Goal: Task Accomplishment & Management: Use online tool/utility

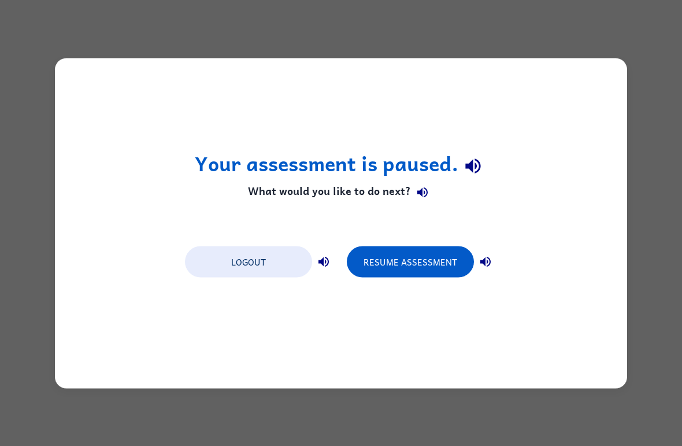
click at [370, 264] on button "Resume Assessment" at bounding box center [410, 261] width 127 height 31
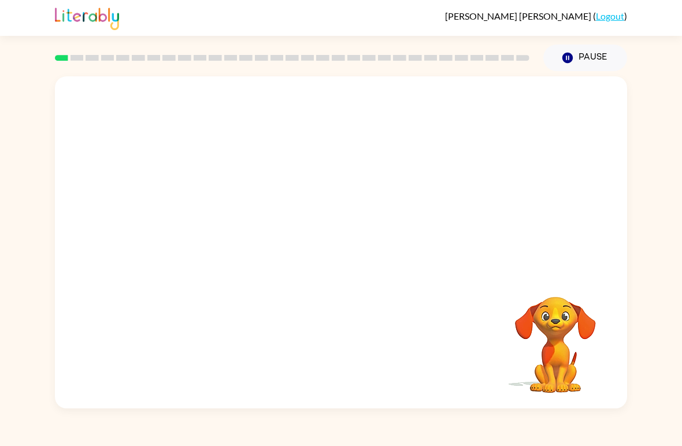
click at [521, 161] on div at bounding box center [341, 174] width 572 height 196
click at [551, 321] on video "Your browser must support playing .mp4 files to use Literably. Please try using…" at bounding box center [556, 337] width 116 height 116
click at [313, 276] on div at bounding box center [341, 242] width 572 height 332
click at [336, 228] on button "button" at bounding box center [341, 248] width 74 height 42
click at [342, 260] on div at bounding box center [341, 174] width 572 height 196
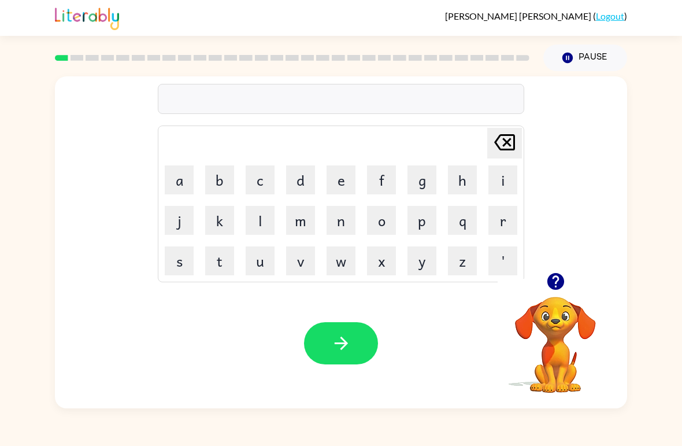
click at [563, 279] on icon "button" at bounding box center [555, 281] width 17 height 17
click at [381, 218] on button "o" at bounding box center [381, 220] width 29 height 29
click at [506, 146] on icon "[PERSON_NAME] last character input" at bounding box center [505, 142] width 28 height 28
click at [226, 181] on button "b" at bounding box center [219, 179] width 29 height 29
click at [383, 220] on button "o" at bounding box center [381, 220] width 29 height 29
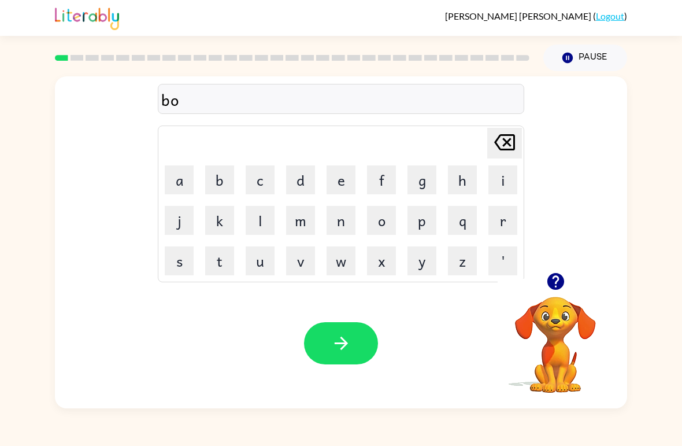
click at [498, 224] on button "r" at bounding box center [502, 220] width 29 height 29
click at [303, 193] on button "d" at bounding box center [300, 179] width 29 height 29
click at [344, 187] on button "e" at bounding box center [341, 179] width 29 height 29
click at [509, 225] on button "r" at bounding box center [502, 220] width 29 height 29
click at [362, 344] on button "button" at bounding box center [341, 343] width 74 height 42
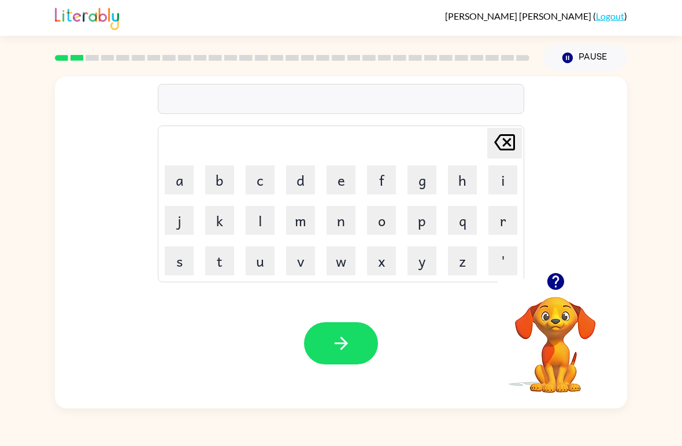
click at [504, 220] on button "r" at bounding box center [502, 220] width 29 height 29
click at [380, 214] on button "o" at bounding box center [381, 220] width 29 height 29
click at [265, 254] on button "u" at bounding box center [260, 260] width 29 height 29
click at [349, 220] on button "n" at bounding box center [341, 220] width 29 height 29
click at [296, 187] on button "d" at bounding box center [300, 179] width 29 height 29
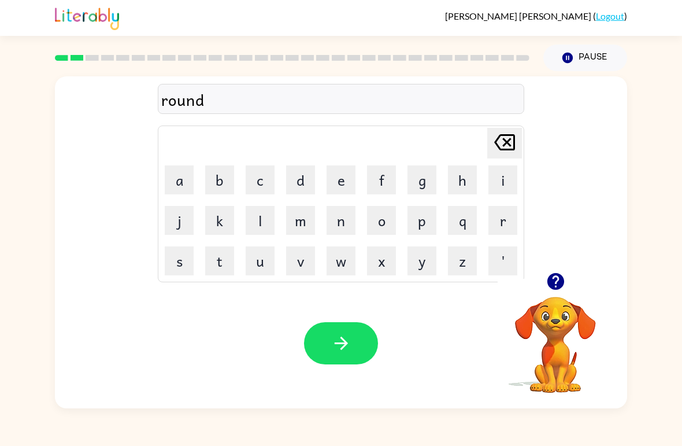
click at [368, 354] on button "button" at bounding box center [341, 343] width 74 height 42
click at [358, 352] on div at bounding box center [341, 343] width 74 height 42
click at [565, 280] on icon "button" at bounding box center [556, 281] width 20 height 20
click at [299, 211] on button "m" at bounding box center [300, 220] width 29 height 29
click at [176, 192] on button "a" at bounding box center [179, 179] width 29 height 29
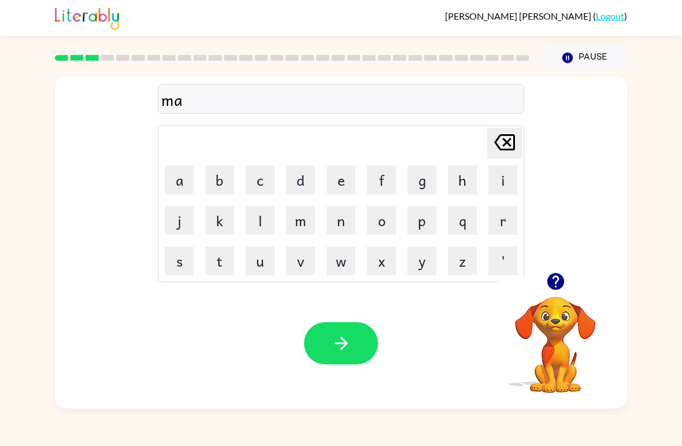
click at [270, 173] on button "c" at bounding box center [260, 179] width 29 height 29
click at [467, 176] on button "h" at bounding box center [462, 179] width 29 height 29
click at [496, 183] on button "i" at bounding box center [502, 179] width 29 height 29
click at [339, 220] on button "n" at bounding box center [341, 220] width 29 height 29
click at [334, 176] on button "e" at bounding box center [341, 179] width 29 height 29
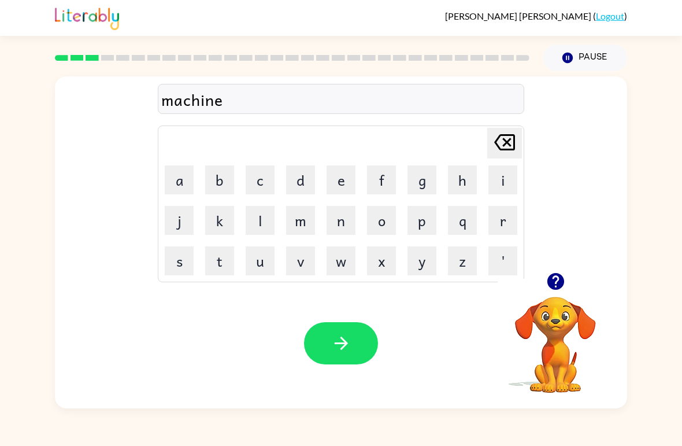
click at [333, 359] on button "button" at bounding box center [341, 343] width 74 height 42
click at [232, 269] on button "t" at bounding box center [219, 260] width 29 height 29
click at [502, 221] on button "r" at bounding box center [502, 220] width 29 height 29
click at [186, 181] on button "a" at bounding box center [179, 179] width 29 height 29
click at [502, 186] on button "i" at bounding box center [502, 179] width 29 height 29
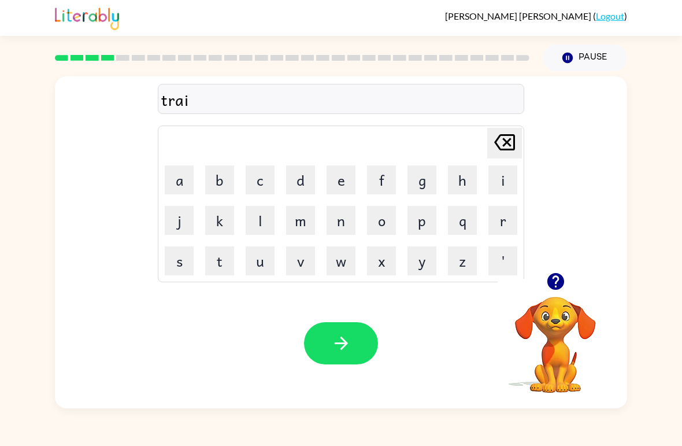
click at [582, 32] on div "[PERSON_NAME] ( Logout )" at bounding box center [341, 18] width 572 height 36
click at [346, 220] on button "n" at bounding box center [341, 220] width 29 height 29
click at [354, 350] on button "button" at bounding box center [341, 343] width 74 height 42
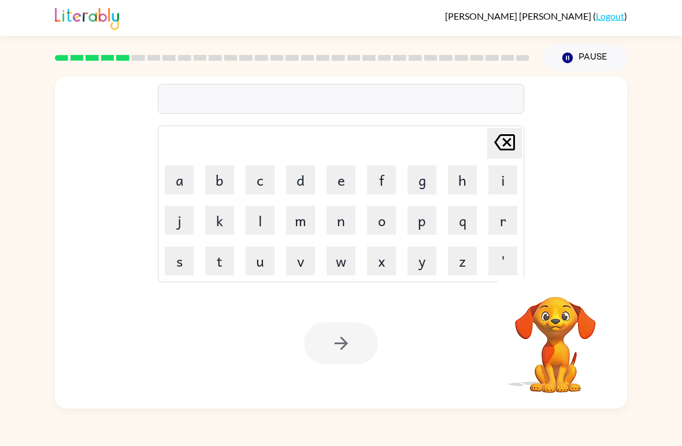
click at [314, 175] on button "d" at bounding box center [300, 179] width 29 height 29
click at [345, 179] on button "e" at bounding box center [341, 179] width 29 height 29
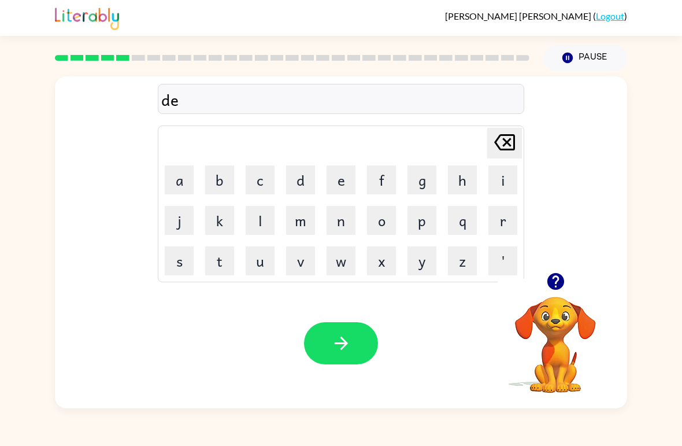
click at [392, 180] on button "f" at bounding box center [381, 179] width 29 height 29
click at [341, 181] on button "e" at bounding box center [341, 179] width 29 height 29
click at [502, 147] on icon "[PERSON_NAME] last character input" at bounding box center [505, 142] width 28 height 28
click at [501, 146] on icon "[PERSON_NAME] last character input" at bounding box center [505, 142] width 28 height 28
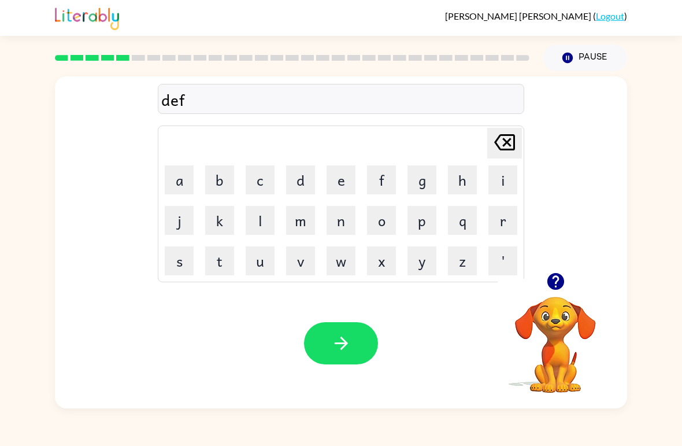
click at [329, 177] on button "e" at bounding box center [341, 179] width 29 height 29
click at [350, 232] on button "n" at bounding box center [341, 220] width 29 height 29
click at [179, 269] on button "s" at bounding box center [179, 260] width 29 height 29
click at [495, 178] on button "i" at bounding box center [502, 179] width 29 height 29
click at [303, 261] on button "v" at bounding box center [300, 260] width 29 height 29
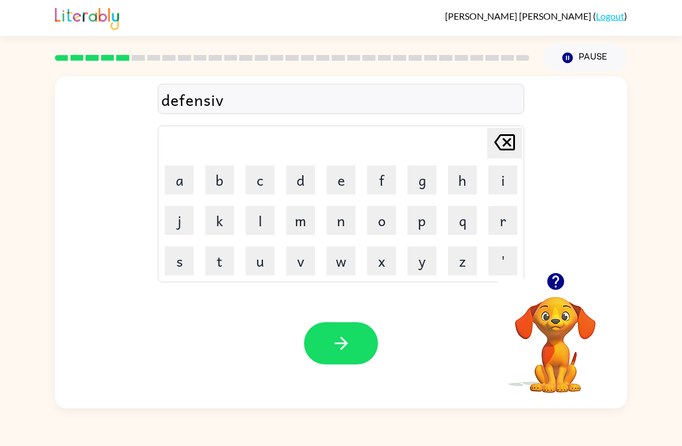
click at [338, 184] on button "e" at bounding box center [341, 179] width 29 height 29
click at [361, 354] on button "button" at bounding box center [341, 343] width 74 height 42
click at [311, 253] on button "v" at bounding box center [300, 260] width 29 height 29
click at [180, 183] on button "a" at bounding box center [179, 179] width 29 height 29
click at [269, 174] on button "c" at bounding box center [260, 179] width 29 height 29
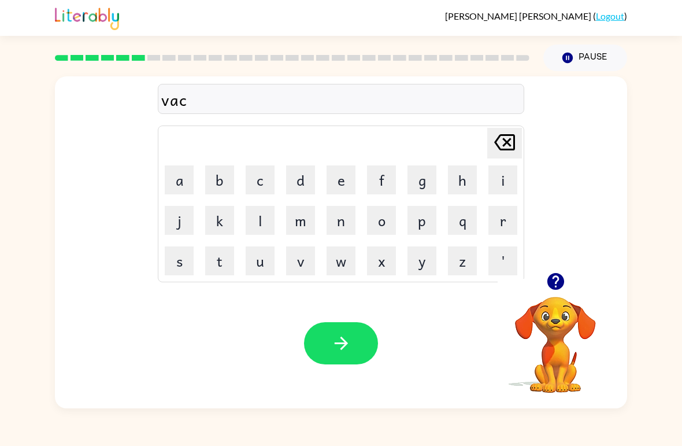
click at [181, 192] on button "a" at bounding box center [179, 179] width 29 height 29
click at [220, 273] on button "t" at bounding box center [219, 260] width 29 height 29
click at [381, 219] on button "o" at bounding box center [381, 220] width 29 height 29
click at [498, 158] on div "[PERSON_NAME] last character input" at bounding box center [505, 142] width 28 height 29
click at [341, 228] on button "n" at bounding box center [341, 220] width 29 height 29
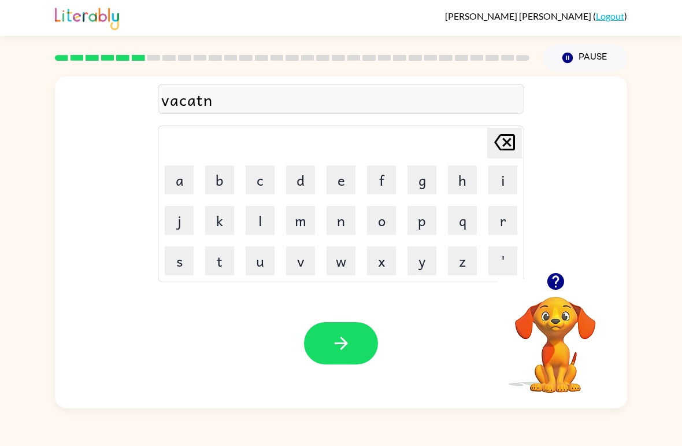
click at [507, 146] on icon "[PERSON_NAME] last character input" at bounding box center [505, 142] width 28 height 28
click at [507, 145] on icon "[PERSON_NAME] last character input" at bounding box center [505, 142] width 28 height 28
click at [499, 180] on button "i" at bounding box center [502, 179] width 29 height 29
click at [225, 269] on button "t" at bounding box center [219, 260] width 29 height 29
click at [498, 134] on icon "[PERSON_NAME] last character input" at bounding box center [505, 142] width 28 height 28
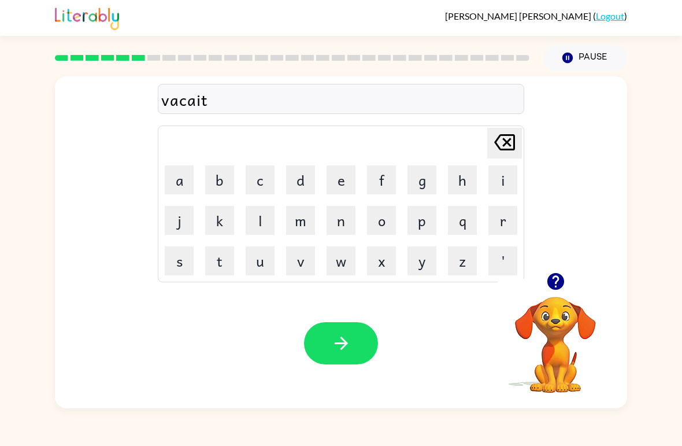
click at [497, 134] on icon "[PERSON_NAME] last character input" at bounding box center [505, 142] width 28 height 28
click at [505, 145] on icon at bounding box center [504, 142] width 21 height 16
click at [362, 169] on td "f" at bounding box center [381, 179] width 39 height 39
click at [343, 183] on button "e" at bounding box center [341, 179] width 29 height 29
click at [509, 142] on icon at bounding box center [504, 142] width 21 height 16
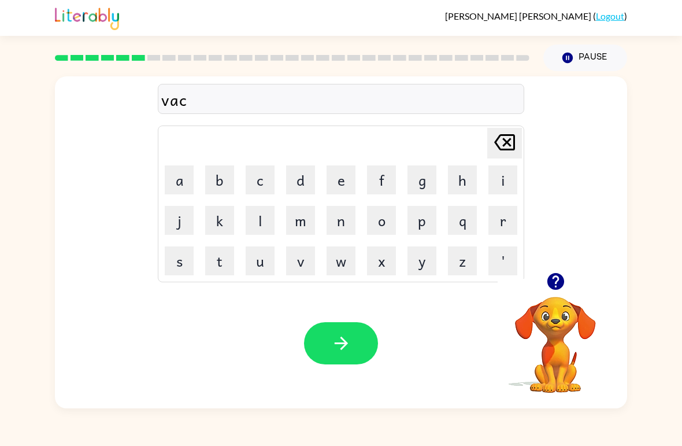
click at [184, 176] on button "a" at bounding box center [179, 179] width 29 height 29
click at [259, 176] on button "c" at bounding box center [260, 179] width 29 height 29
click at [492, 157] on div "[PERSON_NAME] last character input" at bounding box center [505, 142] width 28 height 29
click at [220, 259] on button "t" at bounding box center [219, 260] width 29 height 29
click at [508, 186] on button "i" at bounding box center [502, 179] width 29 height 29
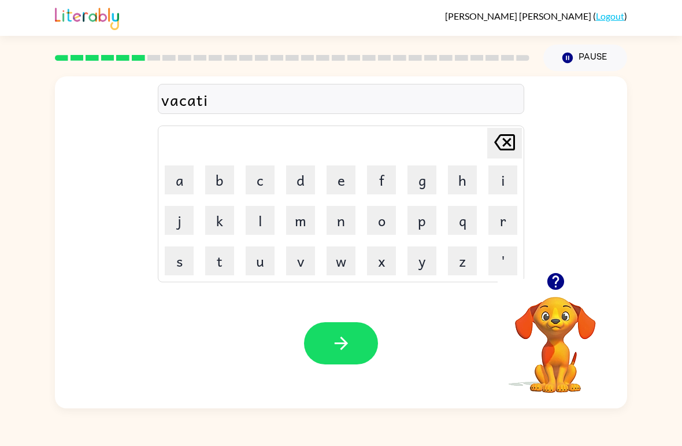
click at [392, 226] on button "o" at bounding box center [381, 220] width 29 height 29
click at [349, 226] on button "n" at bounding box center [341, 220] width 29 height 29
click at [334, 361] on button "button" at bounding box center [341, 343] width 74 height 42
click at [427, 224] on button "p" at bounding box center [421, 220] width 29 height 29
click at [255, 261] on button "u" at bounding box center [260, 260] width 29 height 29
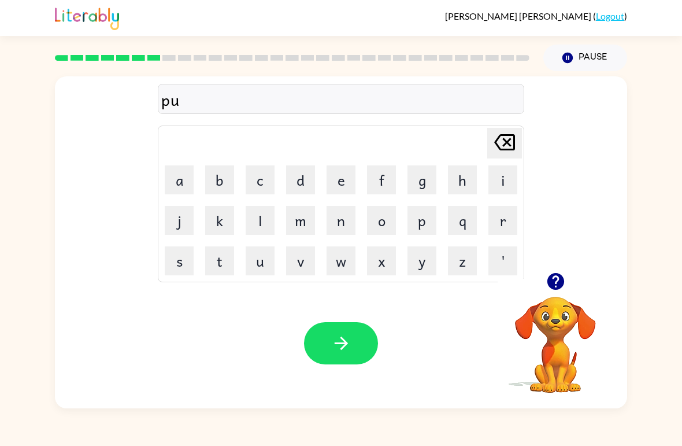
click at [306, 181] on button "d" at bounding box center [300, 179] width 29 height 29
click at [255, 216] on button "l" at bounding box center [260, 220] width 29 height 29
click at [348, 190] on button "e" at bounding box center [341, 179] width 29 height 29
click at [513, 143] on icon at bounding box center [504, 142] width 21 height 16
click at [513, 143] on icon "[PERSON_NAME] last character input" at bounding box center [505, 142] width 28 height 28
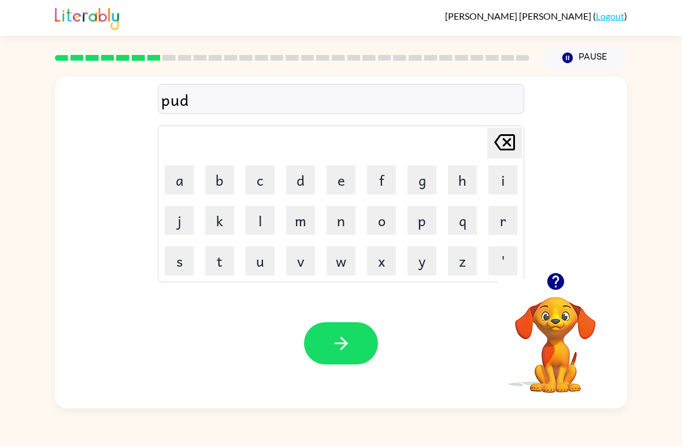
click at [504, 136] on icon at bounding box center [504, 142] width 21 height 16
click at [305, 173] on button "d" at bounding box center [300, 179] width 29 height 29
click at [510, 173] on button "i" at bounding box center [502, 179] width 29 height 29
click at [507, 153] on icon "[PERSON_NAME] last character input" at bounding box center [505, 142] width 28 height 28
click at [251, 265] on button "u" at bounding box center [260, 260] width 29 height 29
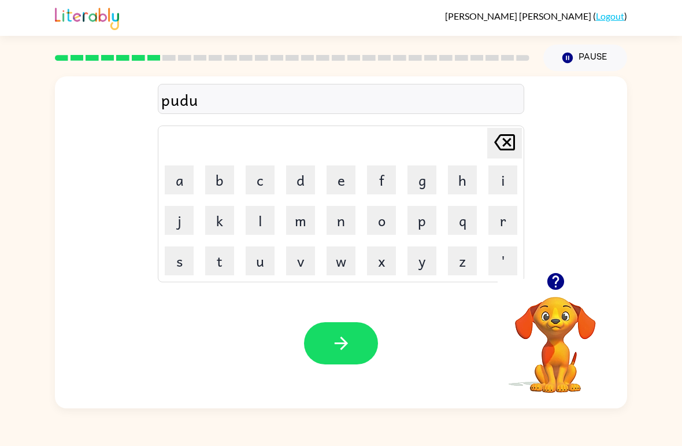
click at [256, 225] on button "l" at bounding box center [260, 220] width 29 height 29
click at [347, 179] on button "e" at bounding box center [341, 179] width 29 height 29
click at [345, 344] on icon "button" at bounding box center [340, 342] width 13 height 13
click at [303, 227] on button "m" at bounding box center [300, 220] width 29 height 29
click at [496, 181] on button "i" at bounding box center [502, 179] width 29 height 29
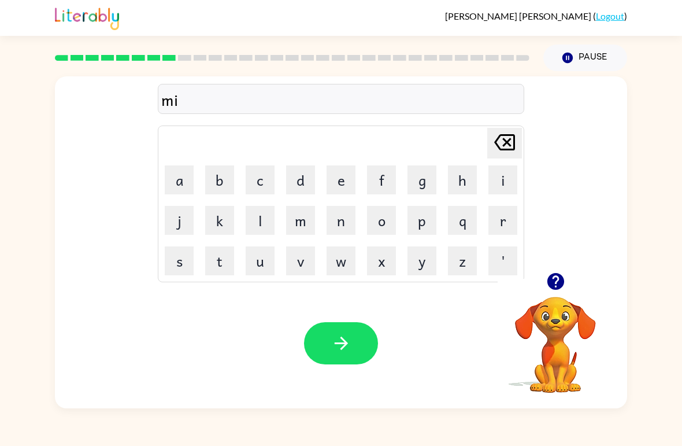
click at [502, 216] on button "r" at bounding box center [502, 220] width 29 height 29
click at [166, 206] on button "j" at bounding box center [179, 220] width 29 height 29
click at [510, 147] on icon "[PERSON_NAME] last character input" at bounding box center [505, 142] width 28 height 28
click at [186, 186] on button "a" at bounding box center [179, 179] width 29 height 29
click at [249, 178] on button "c" at bounding box center [260, 179] width 29 height 29
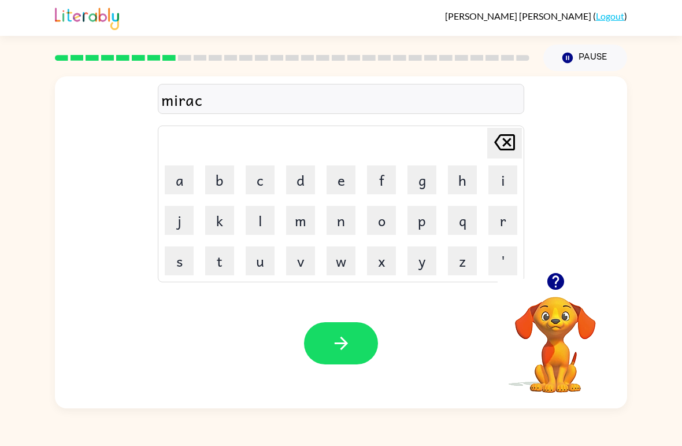
click at [250, 233] on button "l" at bounding box center [260, 220] width 29 height 29
click at [348, 184] on button "e" at bounding box center [341, 179] width 29 height 29
click at [343, 350] on icon "button" at bounding box center [341, 343] width 20 height 20
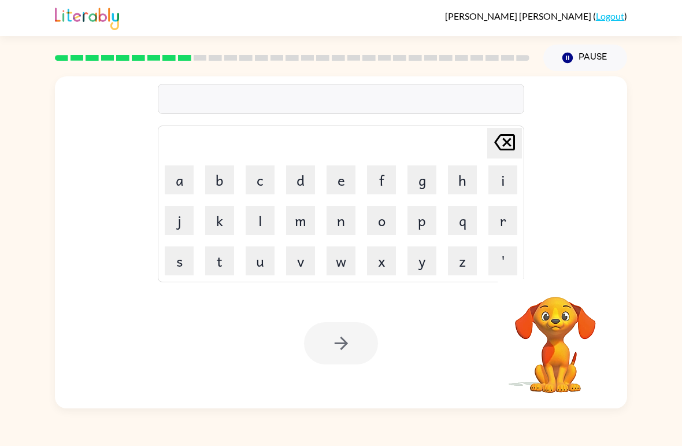
click at [173, 273] on button "s" at bounding box center [179, 260] width 29 height 29
click at [516, 154] on icon "[PERSON_NAME] last character input" at bounding box center [505, 142] width 28 height 28
click at [301, 221] on button "m" at bounding box center [300, 220] width 29 height 29
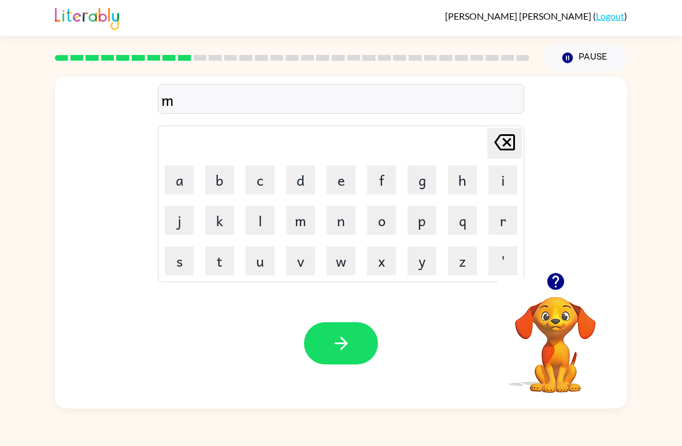
click at [339, 179] on button "e" at bounding box center [341, 179] width 29 height 29
click at [338, 178] on button "e" at bounding box center [341, 179] width 29 height 29
click at [20, 422] on div "[PERSON_NAME] ( Logout ) Pause Pause mee Delete Delete last character input a b…" at bounding box center [341, 223] width 682 height 446
click at [17, 425] on div "[PERSON_NAME] ( Logout ) Pause Pause mee Delete Delete last character input a b…" at bounding box center [341, 223] width 682 height 446
click at [232, 265] on button "t" at bounding box center [219, 260] width 29 height 29
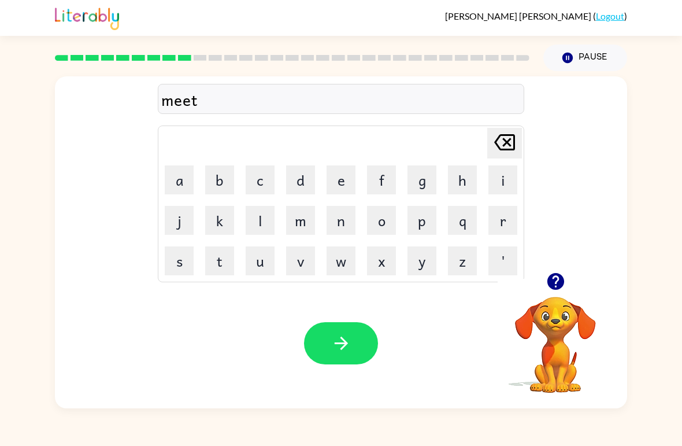
click at [560, 282] on icon "button" at bounding box center [555, 281] width 17 height 17
click at [291, 223] on button "m" at bounding box center [300, 220] width 29 height 29
click at [372, 225] on button "o" at bounding box center [381, 220] width 29 height 29
click at [504, 224] on button "r" at bounding box center [502, 220] width 29 height 29
click at [350, 222] on button "n" at bounding box center [341, 220] width 29 height 29
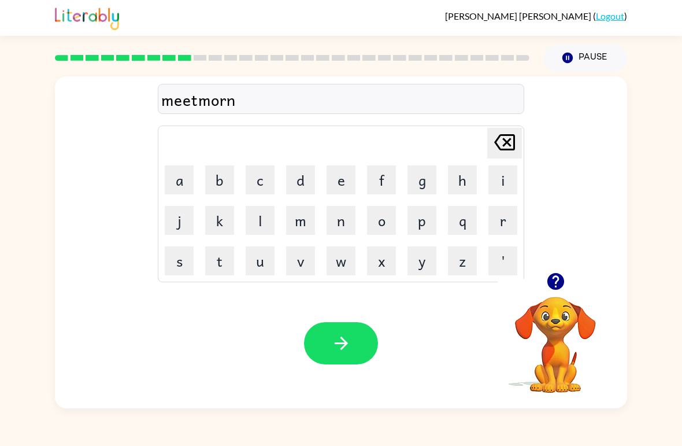
click at [511, 180] on button "i" at bounding box center [502, 179] width 29 height 29
click at [434, 180] on button "g" at bounding box center [421, 179] width 29 height 29
click at [349, 342] on icon "button" at bounding box center [341, 343] width 20 height 20
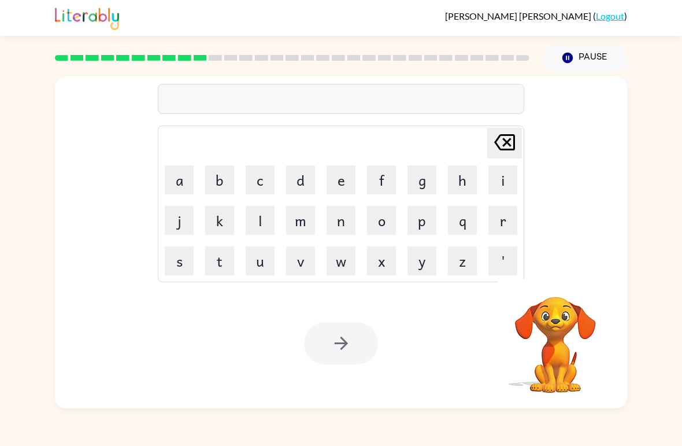
click at [586, 13] on span "[PERSON_NAME]" at bounding box center [519, 15] width 148 height 11
click at [176, 266] on button "s" at bounding box center [179, 260] width 29 height 29
click at [505, 151] on icon "[PERSON_NAME] last character input" at bounding box center [505, 142] width 28 height 28
click at [556, 278] on icon "button" at bounding box center [555, 281] width 17 height 17
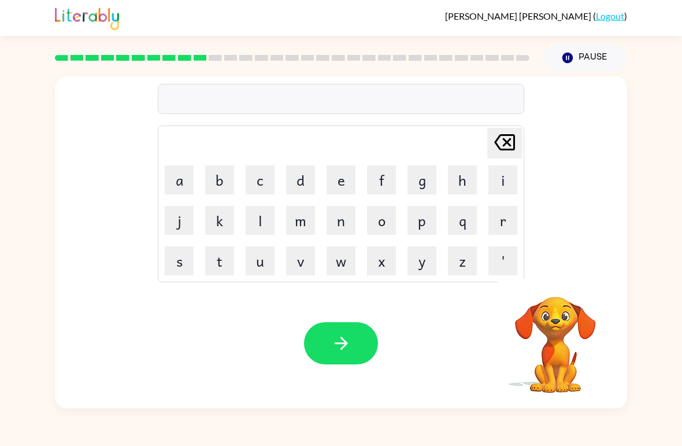
click at [471, 221] on button "q" at bounding box center [462, 220] width 29 height 29
click at [316, 324] on button "button" at bounding box center [341, 343] width 74 height 42
click at [517, 219] on button "r" at bounding box center [502, 220] width 29 height 29
click at [367, 228] on button "o" at bounding box center [381, 220] width 29 height 29
click at [266, 261] on button "u" at bounding box center [260, 260] width 29 height 29
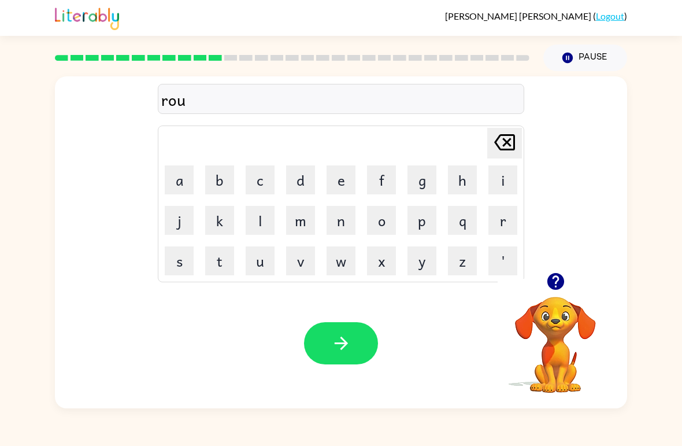
click at [505, 136] on icon at bounding box center [504, 142] width 21 height 16
click at [188, 190] on button "a" at bounding box center [179, 179] width 29 height 29
click at [304, 191] on button "d" at bounding box center [300, 179] width 29 height 29
click at [353, 358] on button "button" at bounding box center [341, 343] width 74 height 42
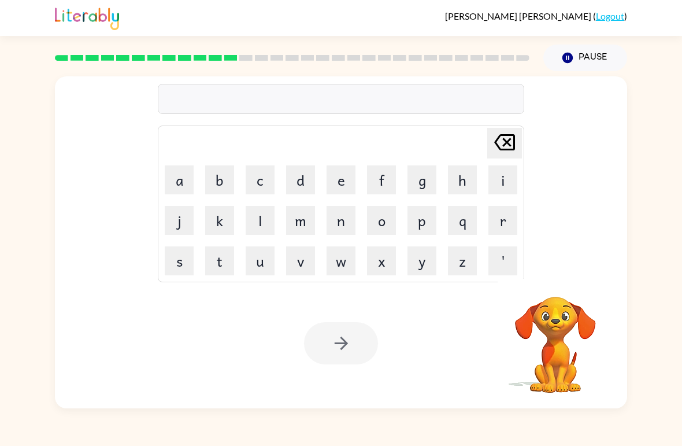
click at [349, 232] on button "n" at bounding box center [341, 220] width 29 height 29
click at [358, 322] on div "Your browser must support playing .mp4 files to use Literably. Please try using…" at bounding box center [341, 343] width 572 height 130
click at [354, 348] on button "button" at bounding box center [341, 343] width 74 height 42
click at [304, 220] on button "m" at bounding box center [300, 220] width 29 height 29
click at [182, 181] on button "a" at bounding box center [179, 179] width 29 height 29
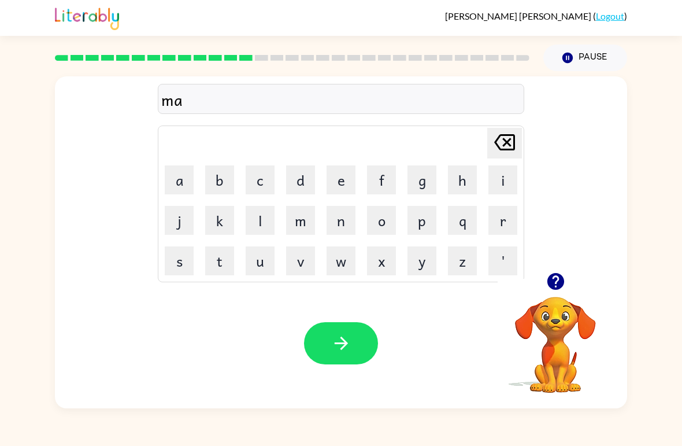
click at [312, 171] on button "d" at bounding box center [300, 179] width 29 height 29
click at [346, 212] on button "n" at bounding box center [341, 220] width 29 height 29
click at [341, 177] on button "e" at bounding box center [341, 179] width 29 height 29
click at [178, 266] on button "s" at bounding box center [179, 260] width 29 height 29
click at [177, 266] on button "s" at bounding box center [179, 260] width 29 height 29
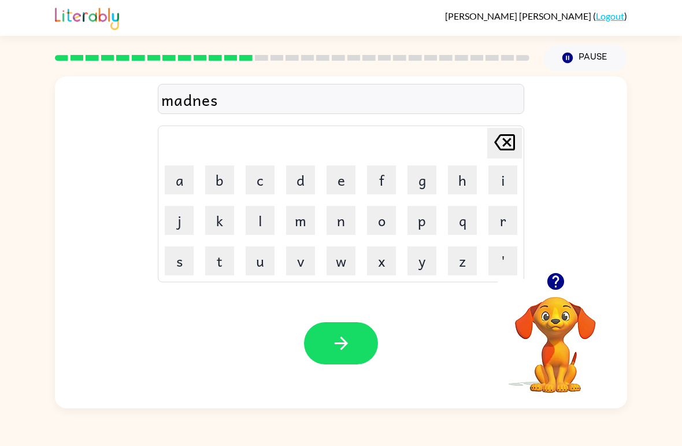
click at [343, 335] on icon "button" at bounding box center [341, 343] width 20 height 20
click at [216, 180] on button "b" at bounding box center [219, 179] width 29 height 29
click at [385, 222] on button "o" at bounding box center [381, 220] width 29 height 29
click at [340, 222] on button "n" at bounding box center [341, 220] width 29 height 29
click at [340, 177] on button "e" at bounding box center [341, 179] width 29 height 29
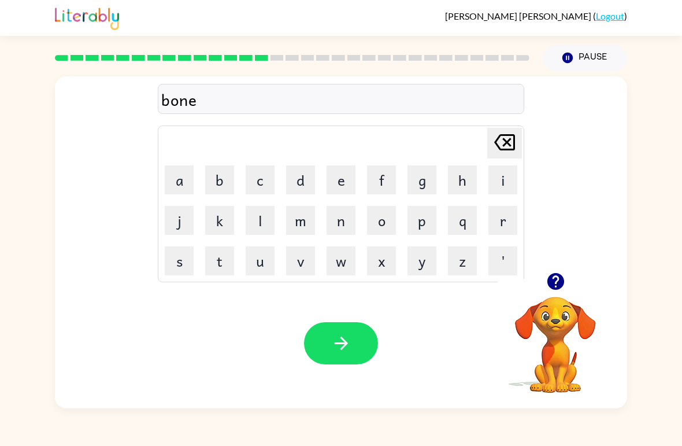
click at [174, 268] on button "s" at bounding box center [179, 260] width 29 height 29
click at [354, 358] on button "button" at bounding box center [341, 343] width 74 height 42
click at [169, 268] on button "s" at bounding box center [179, 260] width 29 height 29
click at [346, 264] on button "w" at bounding box center [341, 260] width 29 height 29
click at [185, 189] on button "a" at bounding box center [179, 179] width 29 height 29
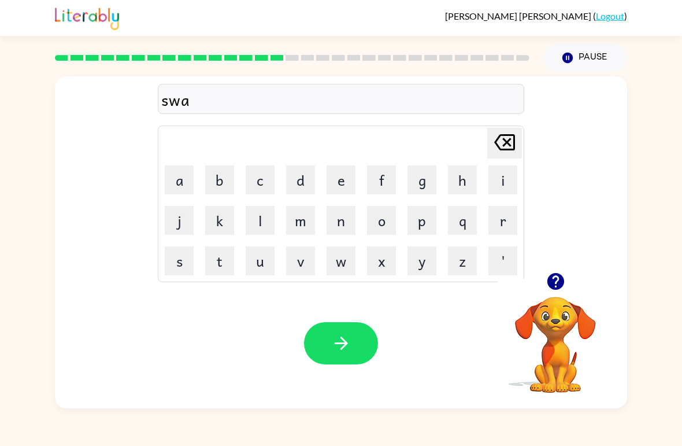
click at [502, 223] on button "r" at bounding box center [502, 220] width 29 height 29
click at [353, 220] on button "n" at bounding box center [341, 220] width 29 height 29
click at [513, 147] on icon at bounding box center [504, 142] width 21 height 16
click at [301, 223] on button "m" at bounding box center [300, 220] width 29 height 29
click at [358, 352] on button "button" at bounding box center [341, 343] width 74 height 42
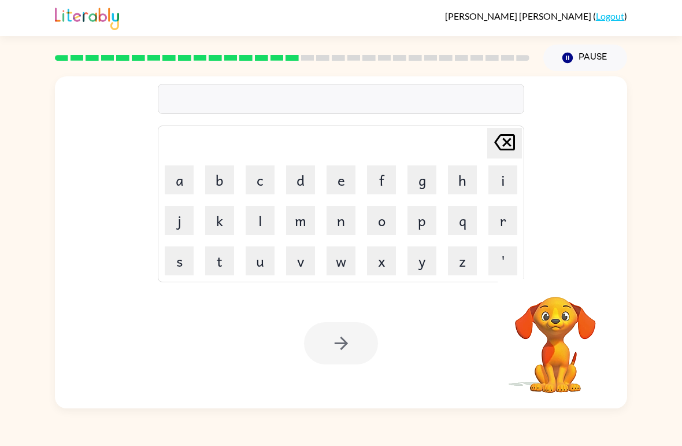
click at [502, 218] on button "r" at bounding box center [502, 220] width 29 height 29
click at [180, 173] on button "a" at bounding box center [179, 179] width 29 height 29
click at [300, 218] on button "m" at bounding box center [300, 220] width 29 height 29
click at [348, 348] on div at bounding box center [341, 343] width 74 height 42
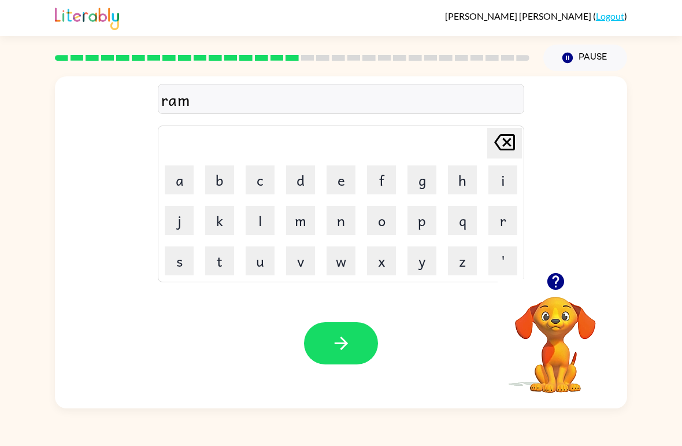
click at [331, 344] on icon "button" at bounding box center [341, 343] width 20 height 20
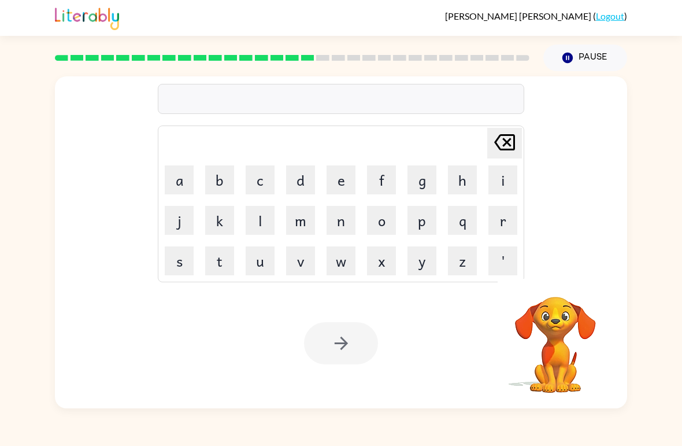
click at [505, 261] on button "'" at bounding box center [502, 260] width 29 height 29
click at [358, 344] on div at bounding box center [341, 343] width 74 height 42
click at [366, 315] on div "Your browser must support playing .mp4 files to use Literably. Please try using…" at bounding box center [341, 343] width 572 height 130
click at [328, 341] on button "button" at bounding box center [341, 343] width 74 height 42
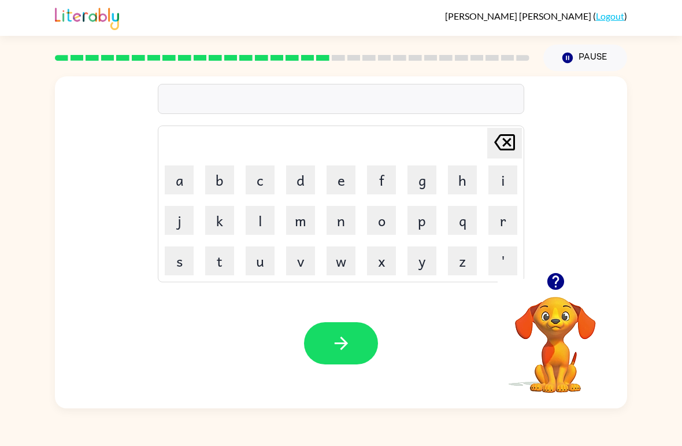
click at [501, 224] on button "r" at bounding box center [502, 220] width 29 height 29
click at [503, 181] on button "i" at bounding box center [502, 179] width 29 height 29
click at [353, 317] on div "Your browser must support playing .mp4 files to use Literably. Please try using…" at bounding box center [341, 343] width 572 height 130
click at [561, 294] on button "button" at bounding box center [555, 280] width 29 height 29
click at [346, 355] on button "button" at bounding box center [341, 343] width 74 height 42
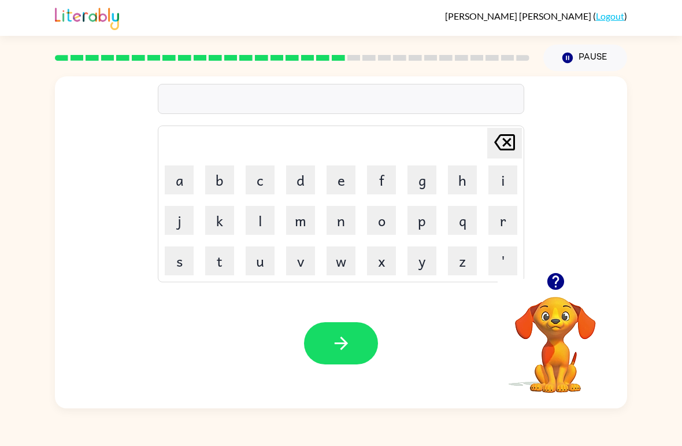
click at [168, 266] on button "s" at bounding box center [179, 260] width 29 height 29
click at [364, 338] on button "button" at bounding box center [341, 343] width 74 height 42
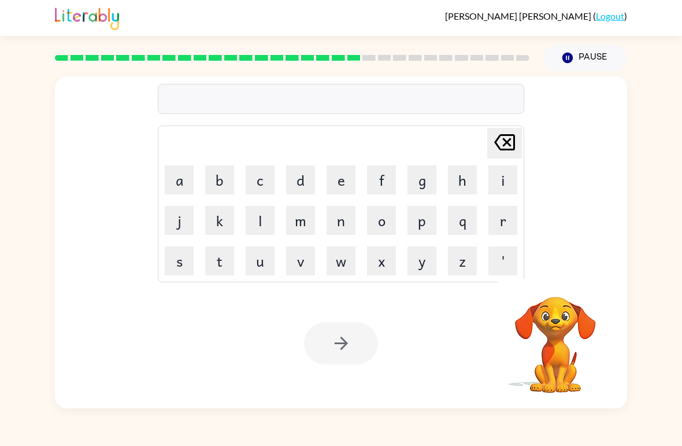
click at [664, 281] on div "[PERSON_NAME] last character input a b c d e f g h i j k l m n o p q r s t u v …" at bounding box center [341, 239] width 682 height 337
click at [374, 180] on button "f" at bounding box center [381, 179] width 29 height 29
click at [384, 223] on button "o" at bounding box center [381, 220] width 29 height 29
click at [255, 219] on button "l" at bounding box center [260, 220] width 29 height 29
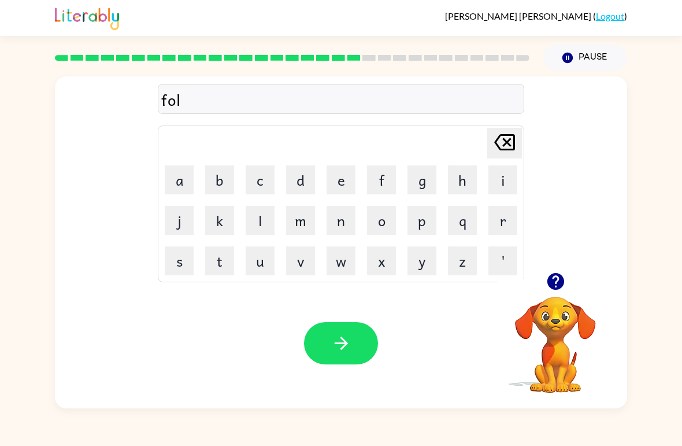
click at [258, 227] on button "l" at bounding box center [260, 220] width 29 height 29
click at [374, 216] on button "o" at bounding box center [381, 220] width 29 height 29
click at [342, 264] on button "w" at bounding box center [341, 260] width 29 height 29
click at [296, 193] on button "d" at bounding box center [300, 179] width 29 height 29
click at [339, 347] on icon "button" at bounding box center [341, 343] width 20 height 20
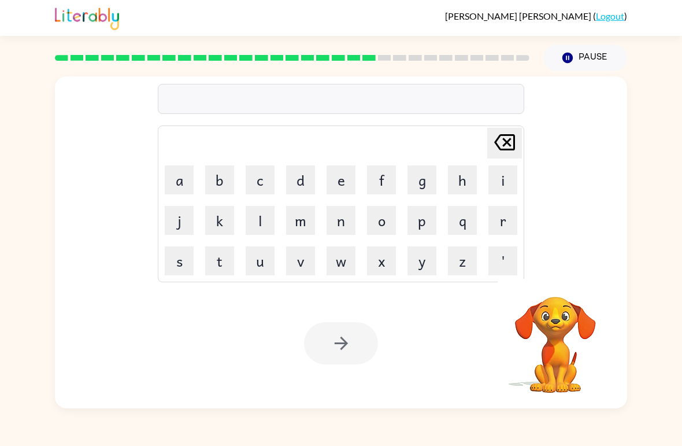
click at [178, 262] on button "s" at bounding box center [179, 260] width 29 height 29
click at [344, 341] on icon "button" at bounding box center [340, 342] width 13 height 13
click at [317, 335] on div at bounding box center [341, 343] width 74 height 42
click at [173, 268] on button "s" at bounding box center [179, 260] width 29 height 29
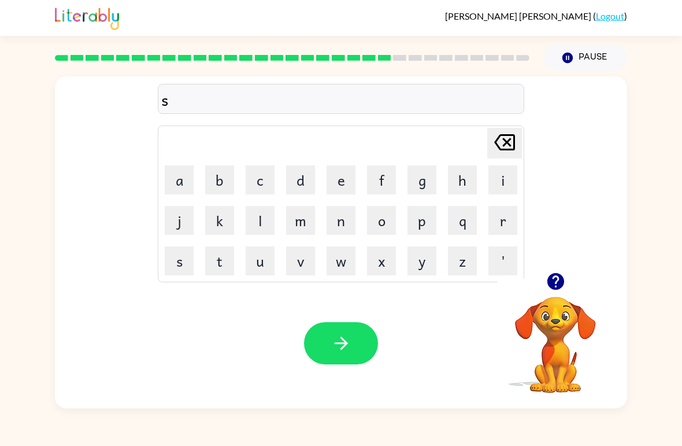
click at [258, 261] on button "u" at bounding box center [260, 260] width 29 height 29
click at [174, 270] on button "s" at bounding box center [179, 260] width 29 height 29
click at [232, 254] on button "t" at bounding box center [219, 260] width 29 height 29
click at [193, 179] on button "a" at bounding box center [179, 179] width 29 height 29
click at [500, 179] on button "i" at bounding box center [502, 179] width 29 height 29
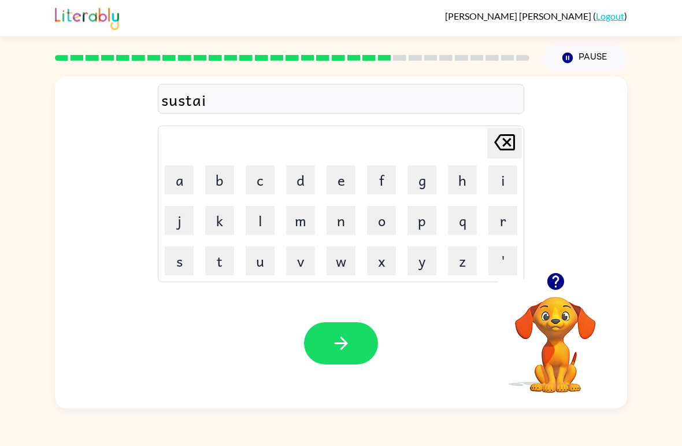
click at [344, 212] on button "n" at bounding box center [341, 220] width 29 height 29
click at [356, 328] on button "button" at bounding box center [341, 343] width 74 height 42
click at [352, 351] on div at bounding box center [341, 343] width 74 height 42
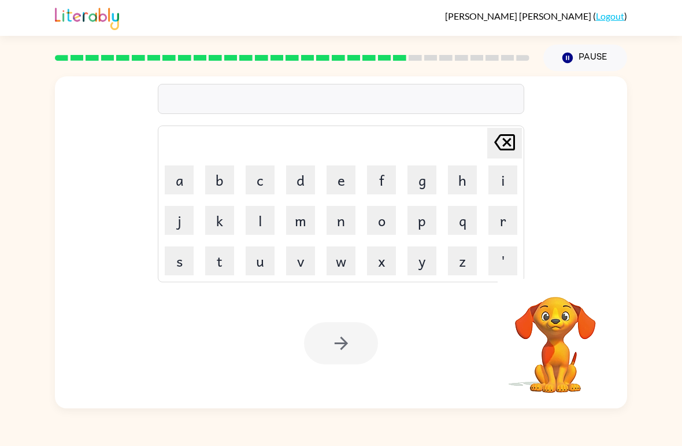
click at [375, 186] on button "f" at bounding box center [381, 179] width 29 height 29
click at [380, 222] on button "o" at bounding box center [381, 220] width 29 height 29
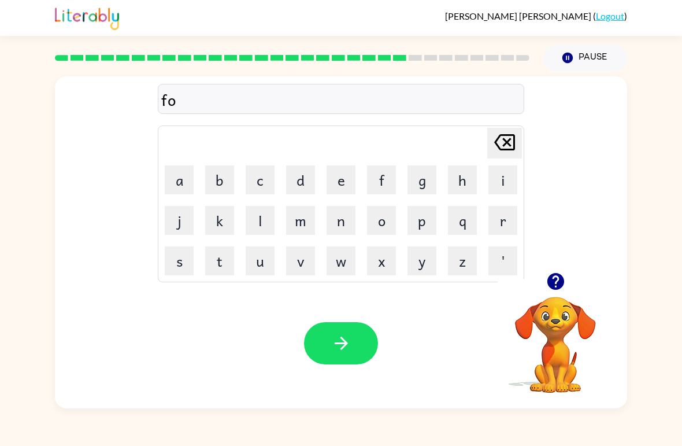
click at [509, 226] on button "r" at bounding box center [502, 220] width 29 height 29
click at [343, 262] on button "w" at bounding box center [341, 260] width 29 height 29
click at [191, 183] on button "a" at bounding box center [179, 179] width 29 height 29
click at [505, 215] on button "r" at bounding box center [502, 220] width 29 height 29
click at [311, 180] on button "d" at bounding box center [300, 179] width 29 height 29
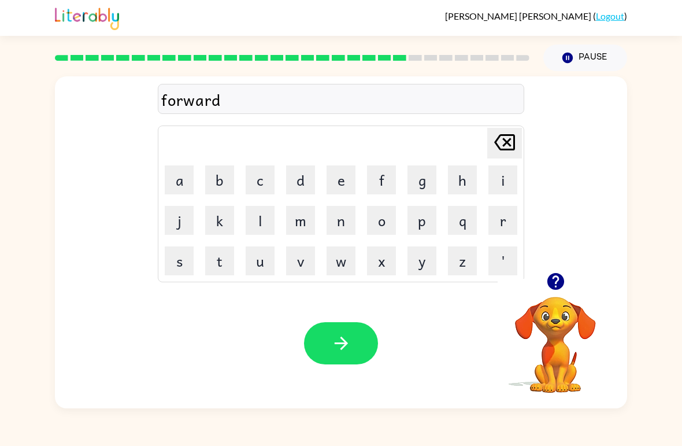
click at [364, 341] on button "button" at bounding box center [341, 343] width 74 height 42
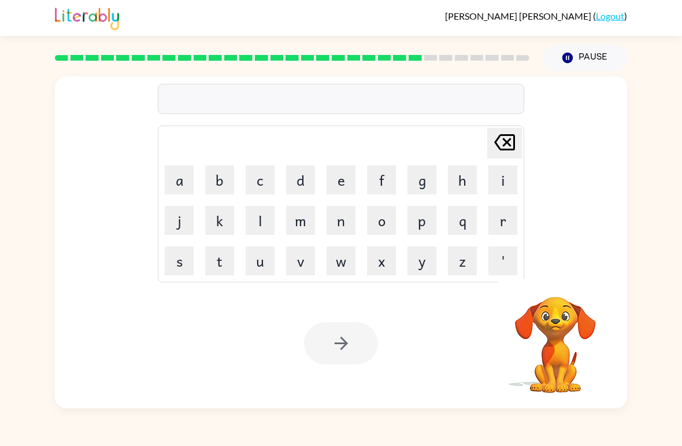
click at [389, 233] on button "o" at bounding box center [381, 220] width 29 height 29
click at [348, 331] on div at bounding box center [341, 343] width 74 height 42
click at [347, 350] on icon "button" at bounding box center [341, 343] width 20 height 20
click at [415, 176] on button "g" at bounding box center [421, 179] width 29 height 29
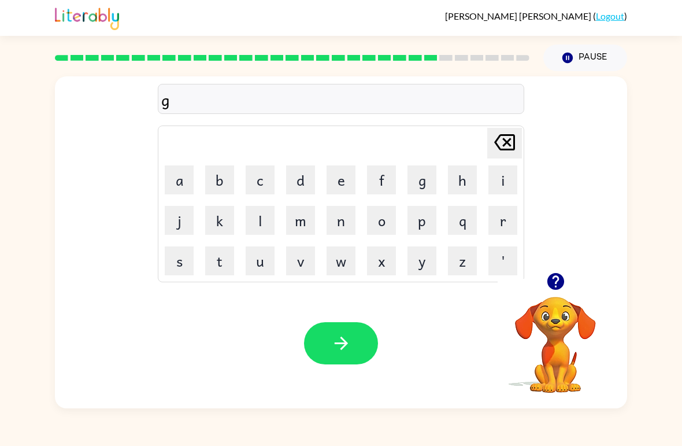
click at [376, 213] on button "o" at bounding box center [381, 220] width 29 height 29
click at [218, 180] on button "b" at bounding box center [219, 179] width 29 height 29
click at [265, 216] on button "l" at bounding box center [260, 220] width 29 height 29
click at [342, 222] on button "n" at bounding box center [341, 220] width 29 height 29
click at [340, 344] on icon "button" at bounding box center [340, 342] width 13 height 13
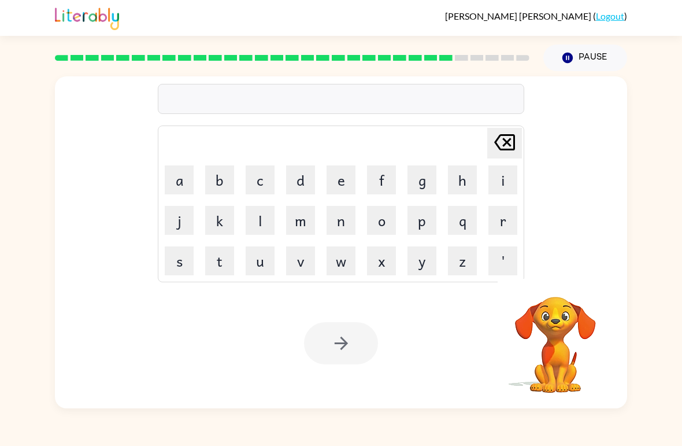
click at [260, 225] on button "l" at bounding box center [260, 220] width 29 height 29
click at [273, 258] on button "u" at bounding box center [260, 260] width 29 height 29
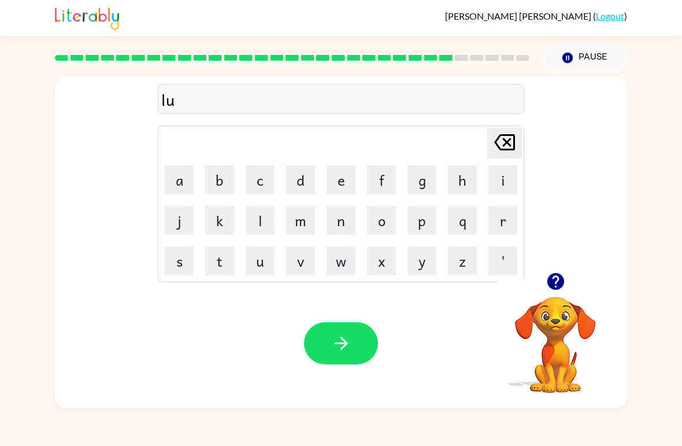
click at [306, 223] on button "m" at bounding box center [300, 220] width 29 height 29
click at [222, 183] on button "b" at bounding box center [219, 179] width 29 height 29
click at [345, 181] on button "e" at bounding box center [341, 179] width 29 height 29
click at [505, 222] on button "r" at bounding box center [502, 220] width 29 height 29
click at [175, 233] on button "j" at bounding box center [179, 220] width 29 height 29
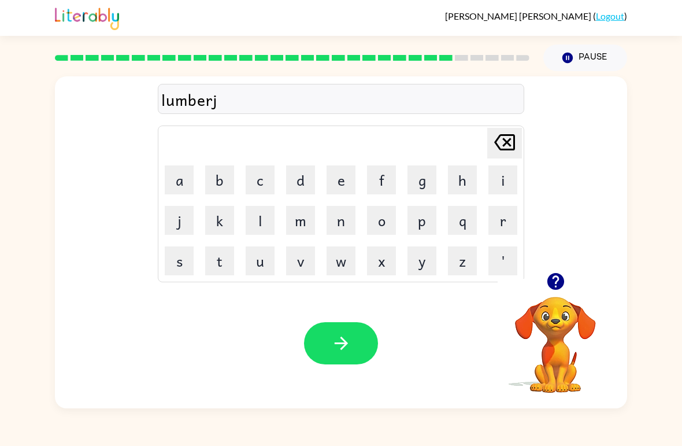
click at [174, 177] on button "a" at bounding box center [179, 179] width 29 height 29
click at [269, 187] on button "c" at bounding box center [260, 179] width 29 height 29
click at [226, 229] on button "k" at bounding box center [219, 220] width 29 height 29
click at [347, 373] on div "Your browser must support playing .mp4 files to use Literably. Please try using…" at bounding box center [341, 343] width 572 height 130
click at [347, 336] on icon "button" at bounding box center [341, 343] width 20 height 20
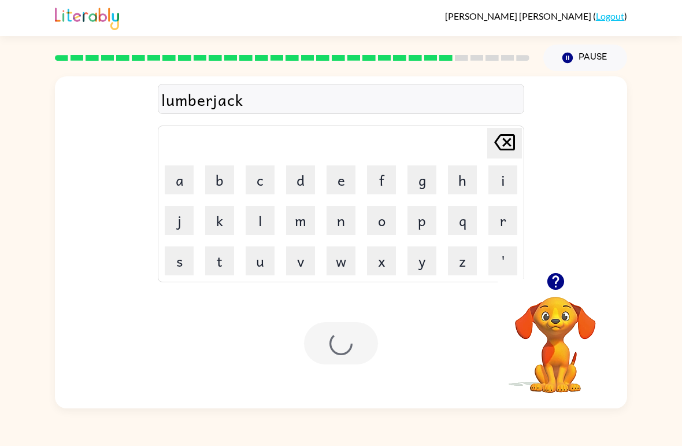
click at [348, 331] on div at bounding box center [341, 343] width 74 height 42
click at [333, 328] on div at bounding box center [341, 343] width 74 height 42
click at [421, 232] on button "p" at bounding box center [421, 220] width 29 height 29
click at [366, 325] on div at bounding box center [341, 343] width 74 height 42
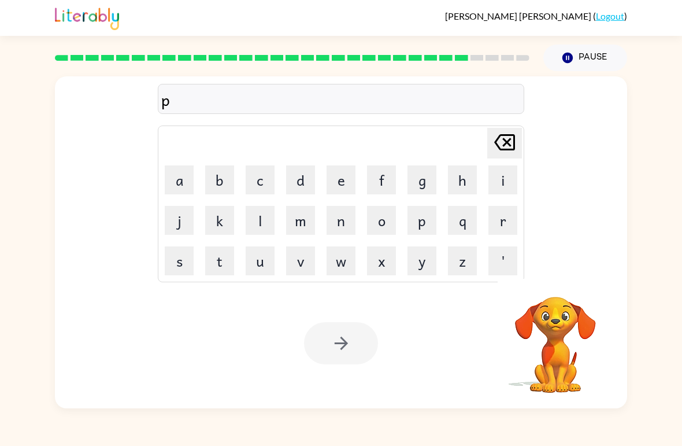
click at [254, 265] on button "u" at bounding box center [260, 260] width 29 height 29
click at [501, 220] on button "r" at bounding box center [502, 220] width 29 height 29
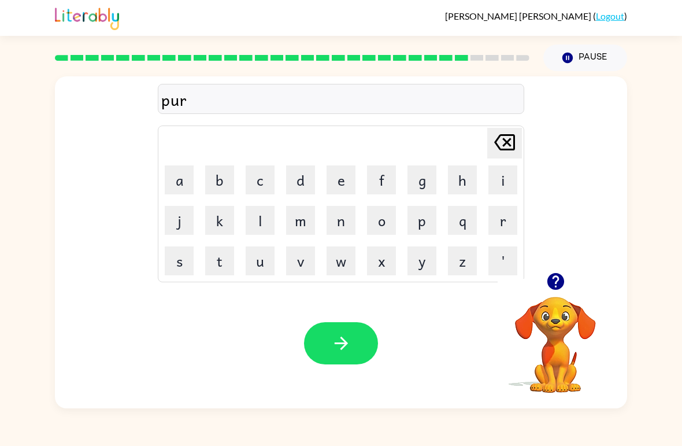
click at [177, 268] on button "s" at bounding box center [179, 260] width 29 height 29
click at [342, 184] on button "e" at bounding box center [341, 179] width 29 height 29
click at [365, 350] on button "button" at bounding box center [341, 343] width 74 height 42
click at [209, 275] on button "t" at bounding box center [219, 260] width 29 height 29
click at [463, 186] on button "h" at bounding box center [462, 179] width 29 height 29
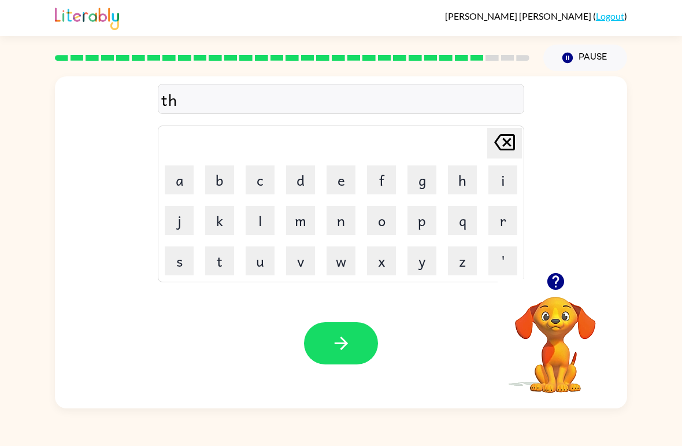
click at [505, 179] on button "i" at bounding box center [502, 179] width 29 height 29
click at [339, 220] on button "n" at bounding box center [341, 220] width 29 height 29
click at [342, 343] on icon "button" at bounding box center [340, 342] width 13 height 13
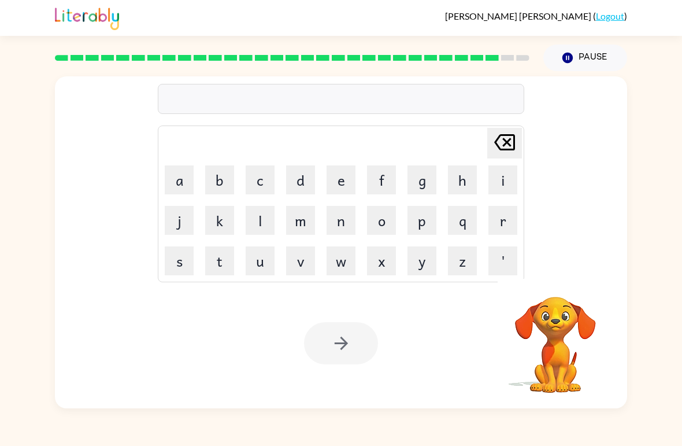
click at [180, 266] on button "s" at bounding box center [179, 260] width 29 height 29
click at [267, 229] on button "l" at bounding box center [260, 220] width 29 height 29
click at [313, 188] on button "d" at bounding box center [300, 179] width 29 height 29
click at [346, 183] on button "e" at bounding box center [341, 179] width 29 height 29
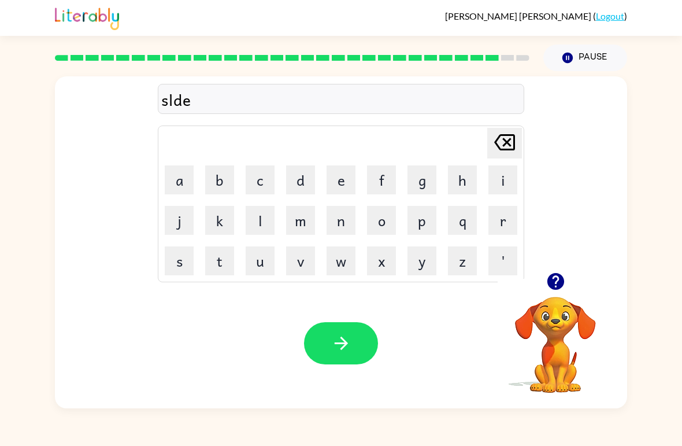
click at [361, 355] on button "button" at bounding box center [341, 343] width 74 height 42
click at [360, 355] on div at bounding box center [341, 343] width 74 height 42
click at [351, 354] on div at bounding box center [341, 343] width 74 height 42
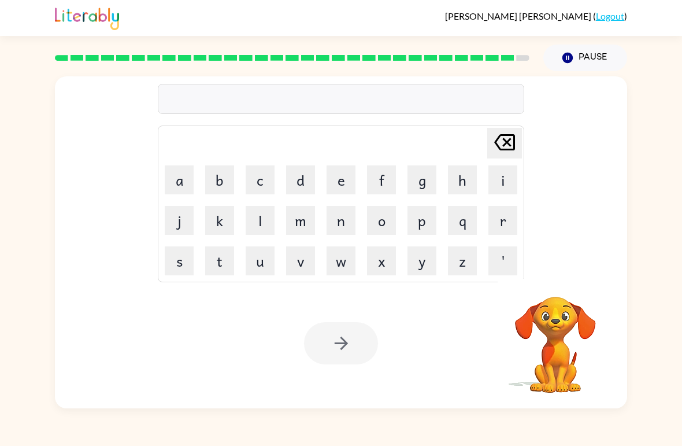
click at [387, 232] on button "o" at bounding box center [381, 220] width 29 height 29
click at [339, 332] on div at bounding box center [341, 343] width 74 height 42
click at [357, 355] on button "button" at bounding box center [341, 343] width 74 height 42
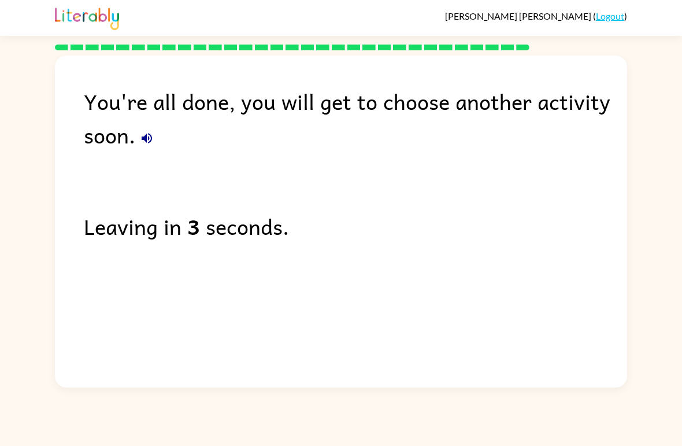
click at [681, 194] on div "You're all done, you will get to choose another activity soon. Leaving in 3 sec…" at bounding box center [341, 218] width 682 height 337
